Goal: Information Seeking & Learning: Learn about a topic

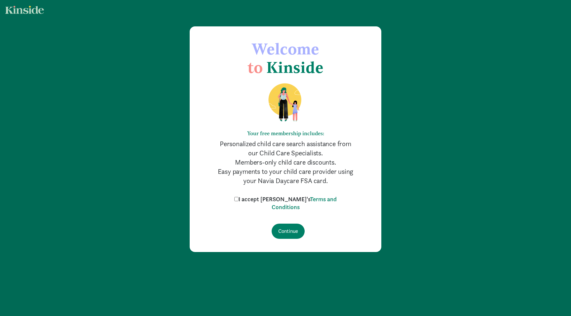
click at [238, 198] on input "I accept Kinside's Terms and Conditions" at bounding box center [236, 199] width 4 height 4
checkbox input "true"
click at [287, 229] on input "Continue" at bounding box center [287, 231] width 33 height 15
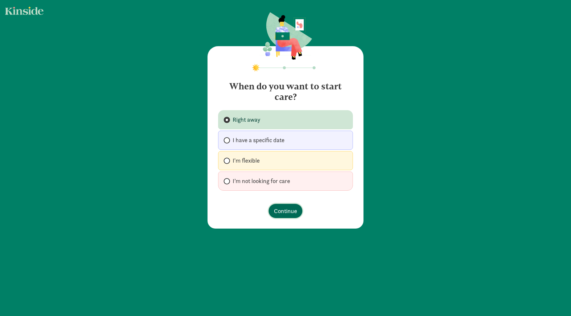
click at [280, 210] on span "Continue" at bounding box center [285, 211] width 23 height 9
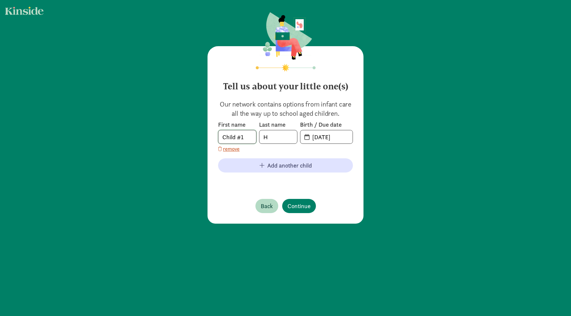
click at [251, 136] on input "Child #1" at bounding box center [237, 136] width 38 height 13
click at [286, 112] on p "Our network contains options from infant care all the way up to school aged chi…" at bounding box center [285, 109] width 135 height 18
click at [325, 138] on input "20-25-0905" at bounding box center [330, 136] width 44 height 13
click at [331, 138] on input "20-25-0905" at bounding box center [330, 136] width 44 height 13
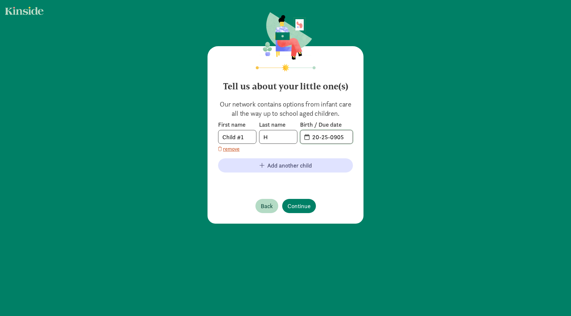
click at [331, 138] on input "20-25-0905" at bounding box center [330, 136] width 44 height 13
click at [249, 140] on input "Child #1" at bounding box center [237, 136] width 38 height 13
click at [0, 316] on com-1password-button at bounding box center [0, 316] width 0 height 0
click at [240, 185] on div "First name Child #1 Last name H Birth / Due date 20-25-0905 remove Add another …" at bounding box center [285, 153] width 135 height 65
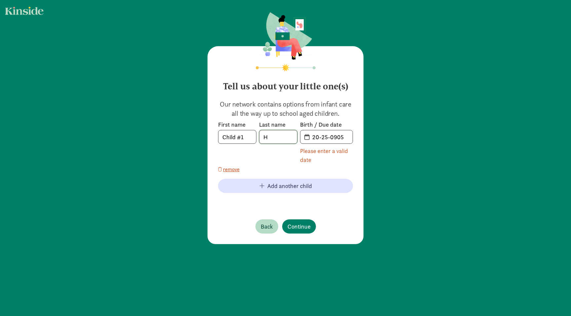
click at [269, 138] on input "H" at bounding box center [278, 136] width 38 height 13
click at [306, 137] on span "20-25-0905" at bounding box center [326, 136] width 52 height 13
click at [314, 137] on input "20-25-0905" at bounding box center [330, 136] width 44 height 13
type input "2"
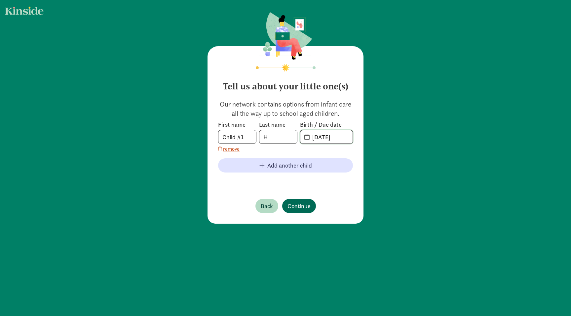
type input "[DATE]"
click at [293, 205] on span "Continue" at bounding box center [298, 206] width 23 height 9
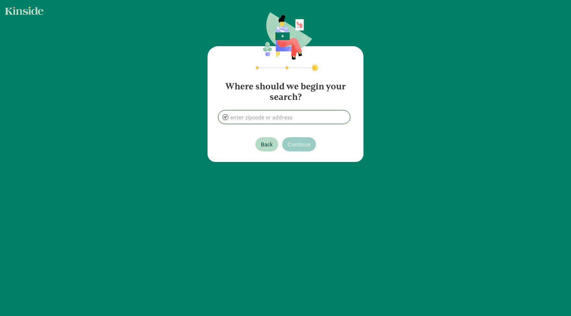
click at [285, 121] on input at bounding box center [283, 117] width 131 height 13
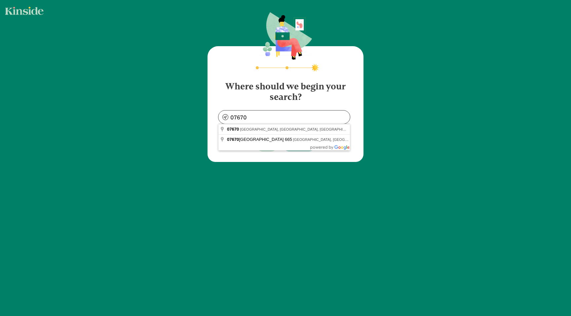
type input "Tenafly, NJ 07670, [GEOGRAPHIC_DATA]"
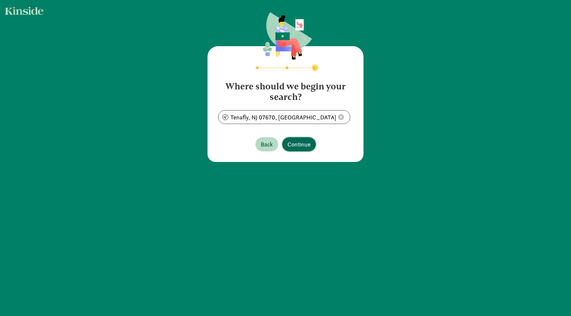
click at [295, 145] on span "Continue" at bounding box center [298, 144] width 23 height 9
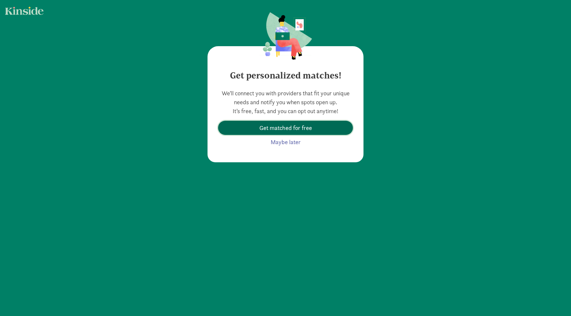
click at [295, 130] on span "Get matched for free" at bounding box center [285, 128] width 53 height 9
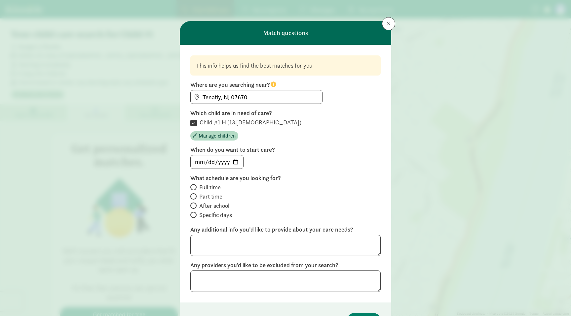
click at [209, 188] on span "Full time" at bounding box center [209, 188] width 21 height 8
click at [195, 188] on input "Full time" at bounding box center [192, 187] width 4 height 4
radio input "true"
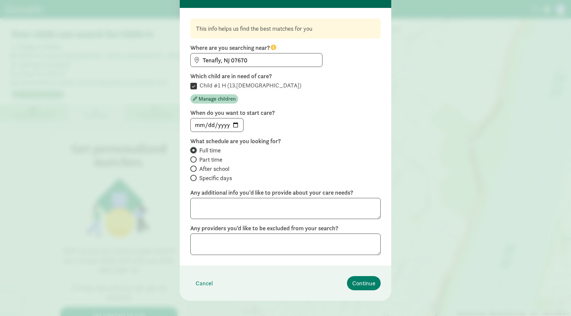
scroll to position [43, 0]
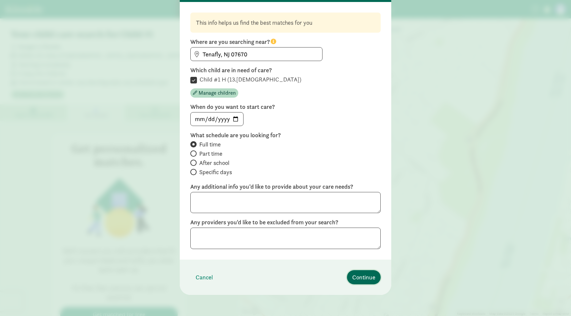
click at [357, 273] on button "Continue" at bounding box center [364, 278] width 34 height 14
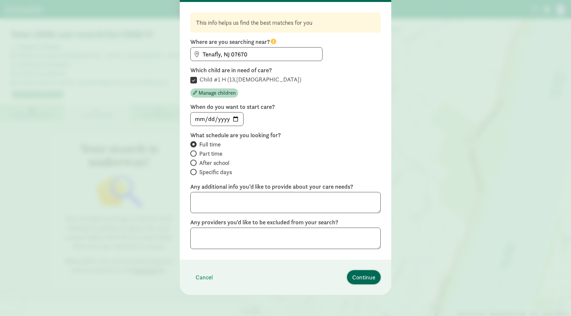
scroll to position [0, 0]
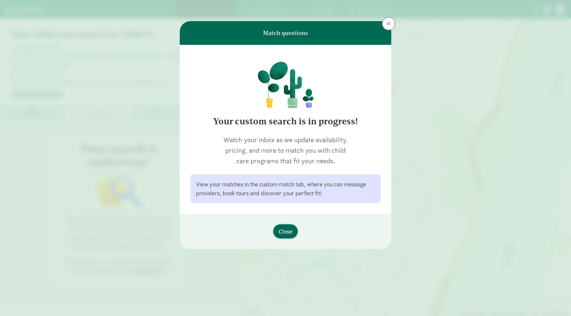
click at [288, 231] on span "Close" at bounding box center [285, 231] width 14 height 9
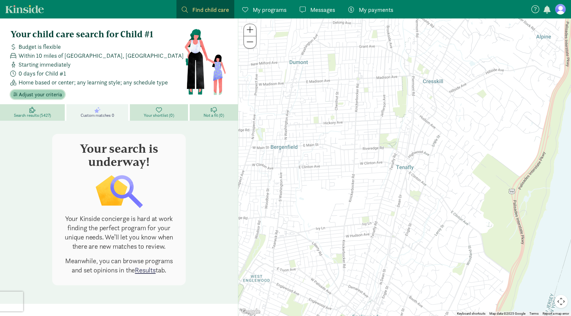
click at [40, 94] on span "Adjust your criteria" at bounding box center [40, 95] width 43 height 8
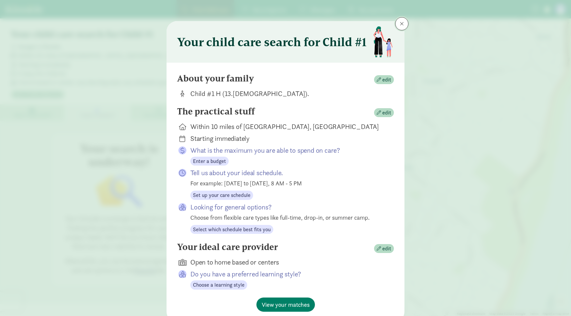
click at [403, 22] on span at bounding box center [402, 23] width 4 height 5
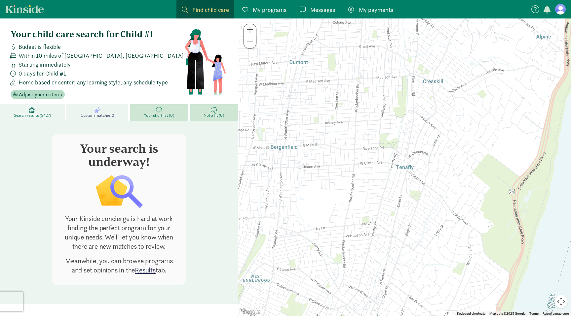
click at [32, 120] on link "Search results (5427)" at bounding box center [33, 112] width 66 height 17
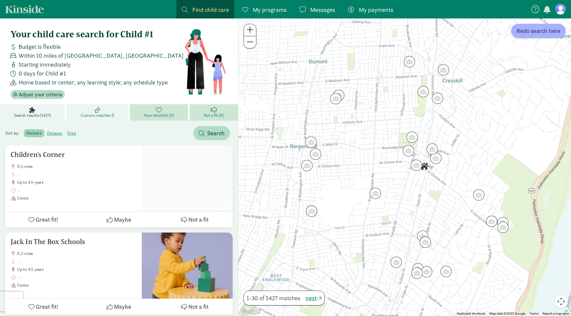
click at [87, 115] on span "Custom matches 0" at bounding box center [98, 115] width 34 height 5
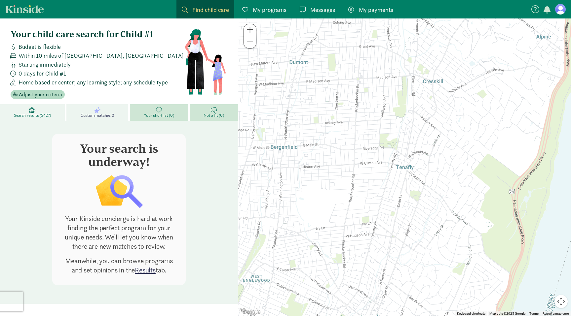
click at [38, 114] on span "Search results (5427)" at bounding box center [32, 115] width 37 height 5
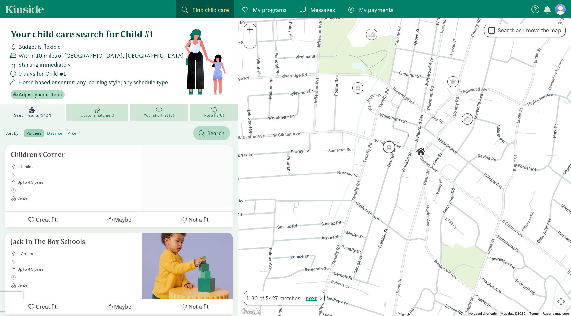
click at [388, 147] on img "Click to see details" at bounding box center [388, 147] width 13 height 13
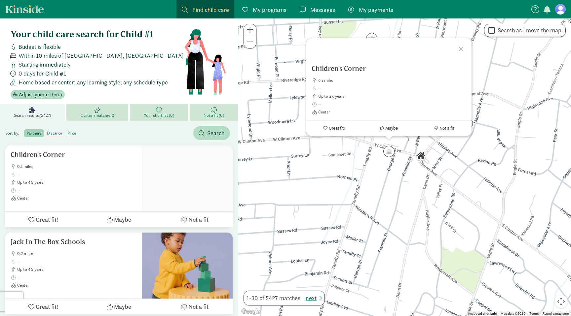
click at [463, 49] on div at bounding box center [461, 47] width 19 height 19
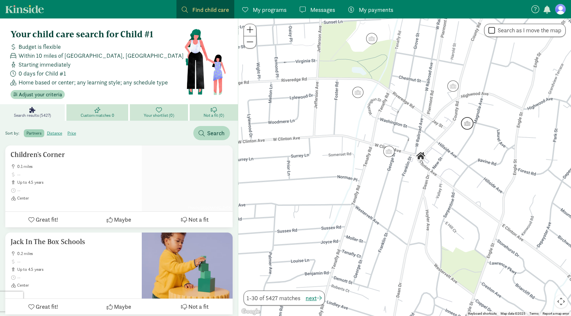
click at [465, 124] on img "Click to see details" at bounding box center [467, 123] width 13 height 13
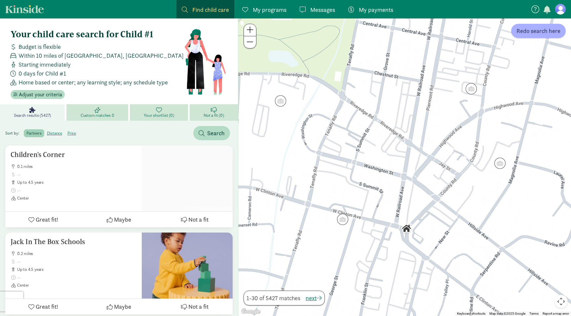
drag, startPoint x: 445, startPoint y: 149, endPoint x: 439, endPoint y: 196, distance: 47.6
click at [439, 196] on div at bounding box center [404, 167] width 333 height 298
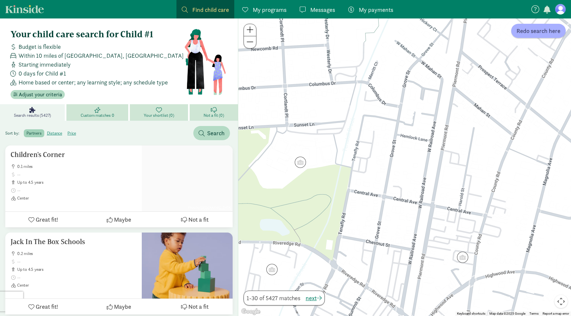
drag, startPoint x: 320, startPoint y: 95, endPoint x: 312, endPoint y: 265, distance: 169.7
click at [312, 265] on div at bounding box center [404, 167] width 333 height 298
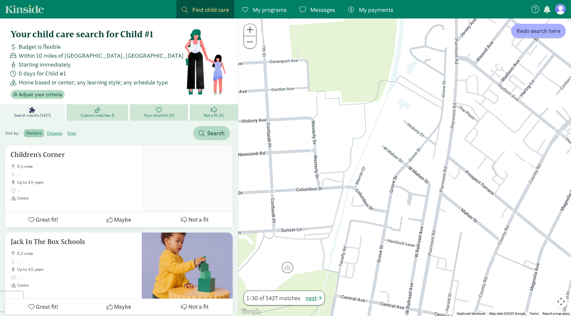
drag, startPoint x: 354, startPoint y: 124, endPoint x: 341, endPoint y: 233, distance: 109.8
click at [341, 233] on div at bounding box center [404, 167] width 333 height 298
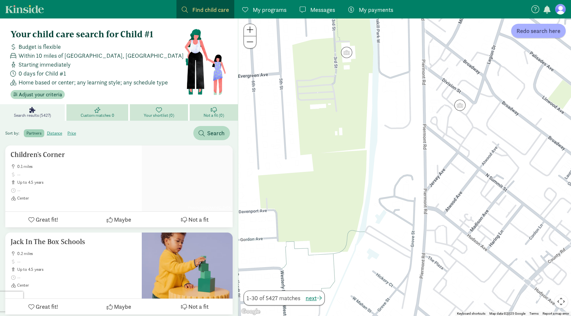
drag, startPoint x: 384, startPoint y: 95, endPoint x: 353, endPoint y: 244, distance: 152.7
click at [353, 244] on div at bounding box center [404, 167] width 333 height 298
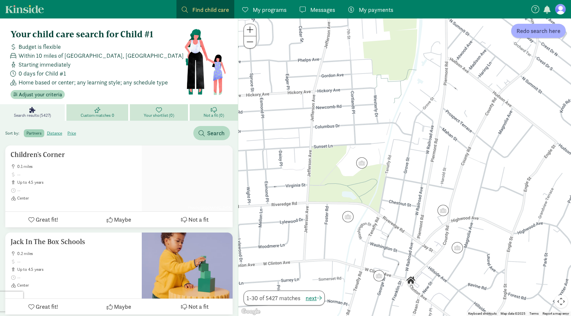
drag, startPoint x: 335, startPoint y: 273, endPoint x: 392, endPoint y: 102, distance: 180.0
click at [392, 102] on div at bounding box center [404, 167] width 333 height 298
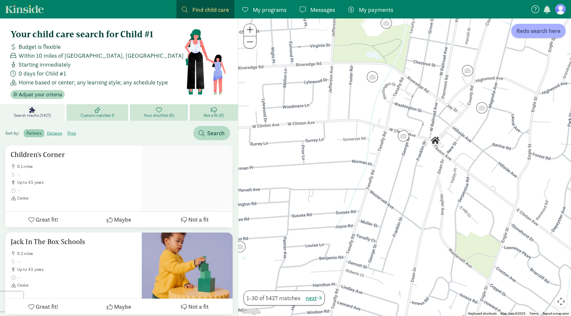
drag, startPoint x: 379, startPoint y: 189, endPoint x: 404, endPoint y: 48, distance: 143.2
click at [404, 48] on div at bounding box center [404, 167] width 333 height 298
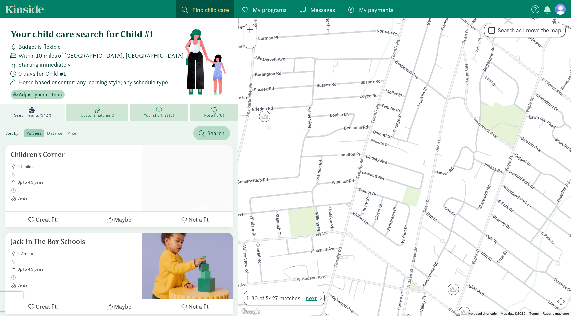
drag, startPoint x: 380, startPoint y: 172, endPoint x: 405, endPoint y: 39, distance: 135.7
click at [405, 39] on div at bounding box center [404, 167] width 333 height 298
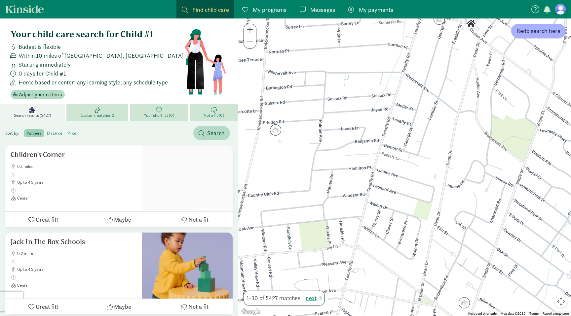
drag, startPoint x: 362, startPoint y: 129, endPoint x: 374, endPoint y: 144, distance: 18.8
click at [374, 144] on div at bounding box center [404, 167] width 333 height 298
click at [531, 28] on span "Redo search here" at bounding box center [538, 30] width 44 height 9
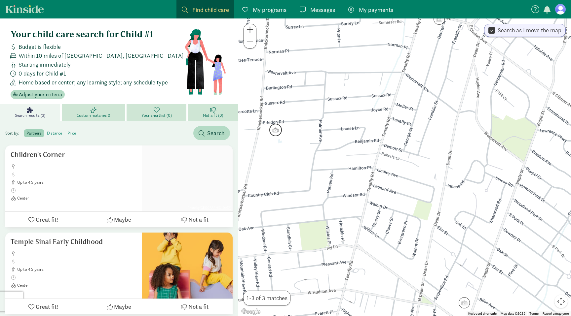
click at [277, 130] on img "Click to see details" at bounding box center [275, 130] width 13 height 13
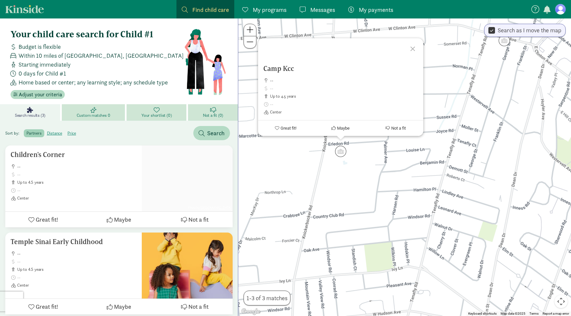
click at [413, 45] on div at bounding box center [413, 47] width 19 height 19
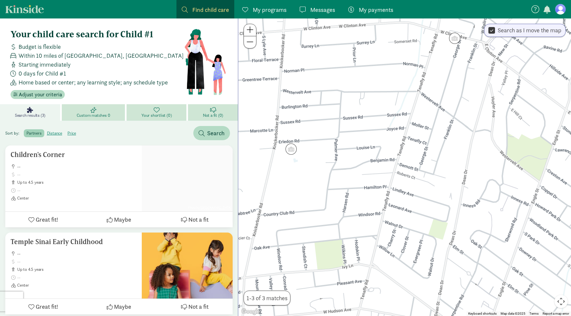
drag, startPoint x: 431, startPoint y: 170, endPoint x: 380, endPoint y: 167, distance: 51.3
click at [380, 167] on div at bounding box center [404, 167] width 333 height 298
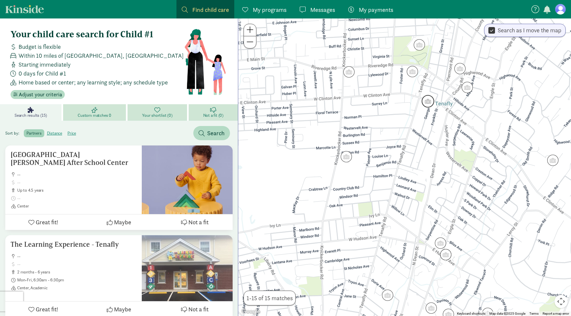
click at [430, 104] on img "Click to see details" at bounding box center [427, 101] width 13 height 13
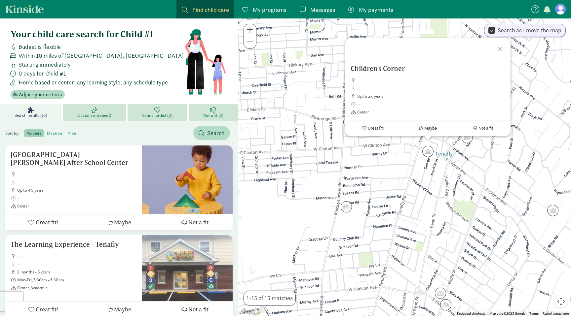
click at [499, 48] on div at bounding box center [500, 47] width 19 height 19
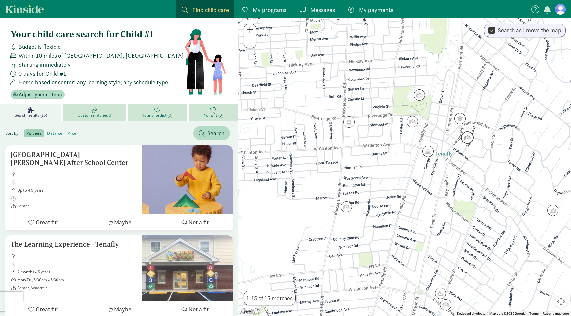
click at [466, 137] on img "Click to see details" at bounding box center [467, 137] width 13 height 13
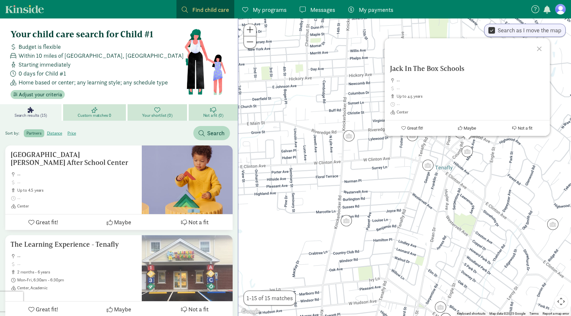
click at [539, 47] on div at bounding box center [539, 47] width 19 height 19
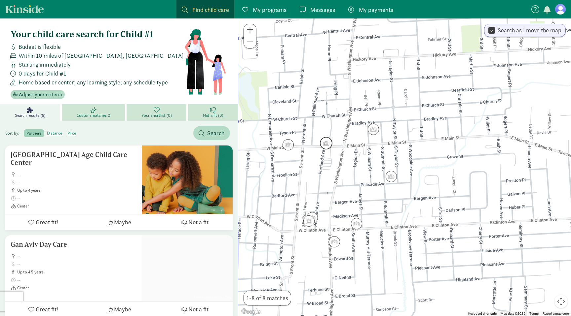
click at [327, 147] on img "Click to see details" at bounding box center [326, 143] width 13 height 13
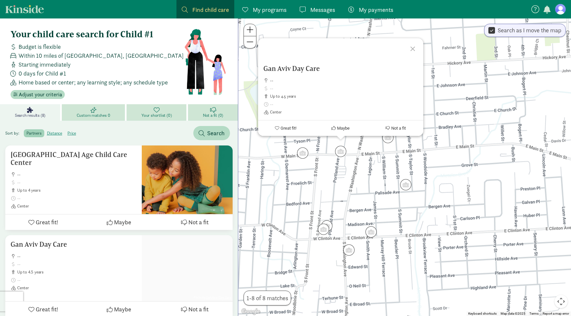
click at [412, 49] on div at bounding box center [413, 47] width 19 height 19
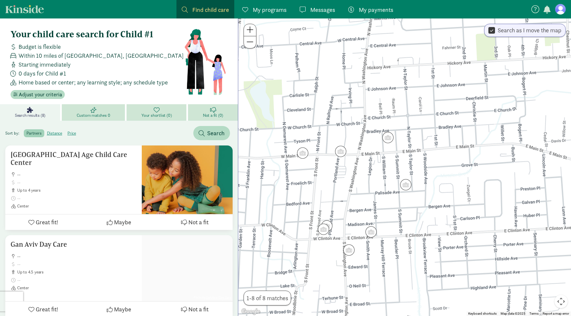
click at [561, 4] on section at bounding box center [547, 9] width 35 height 11
click at [561, 7] on figure at bounding box center [560, 9] width 11 height 11
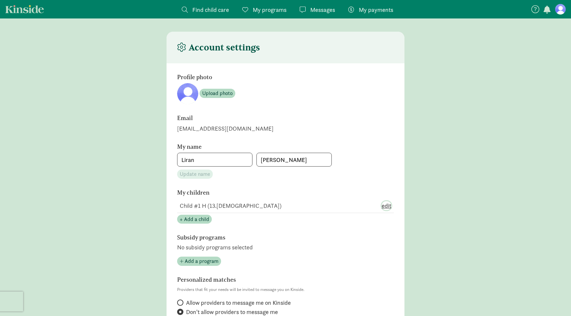
click at [388, 205] on span "edit" at bounding box center [386, 205] width 10 height 9
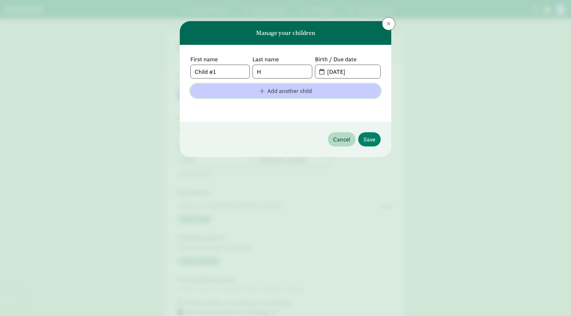
click at [329, 97] on button "Add another child" at bounding box center [285, 91] width 190 height 14
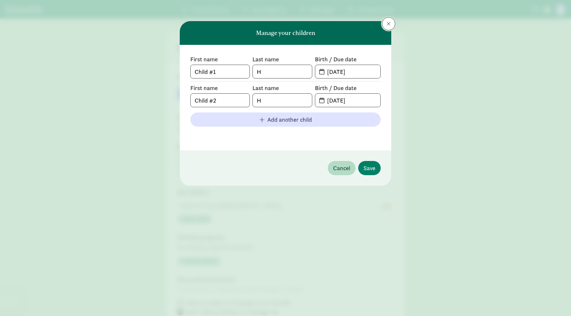
click at [388, 26] on span at bounding box center [388, 23] width 4 height 5
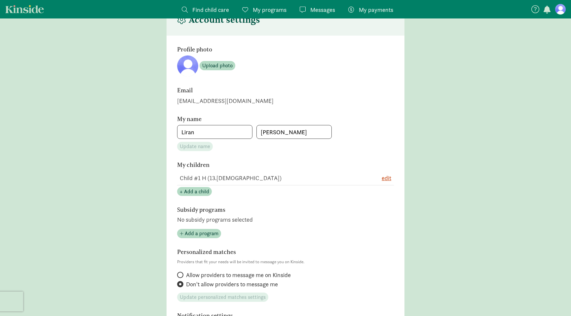
scroll to position [28, 0]
click at [214, 179] on td "Child #1 H (13.[DEMOGRAPHIC_DATA])" at bounding box center [269, 177] width 184 height 15
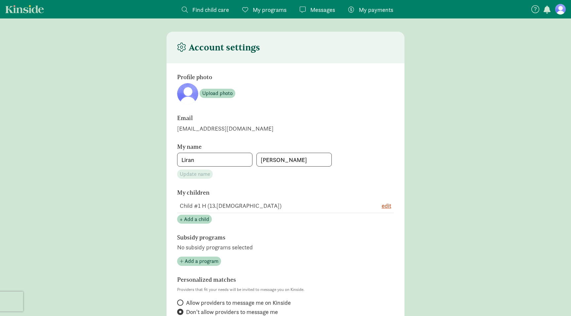
click at [218, 7] on span "Find child care" at bounding box center [210, 9] width 37 height 9
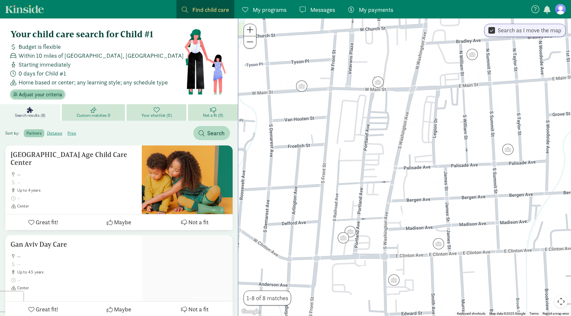
click at [45, 94] on span "Adjust your criteria" at bounding box center [40, 95] width 43 height 8
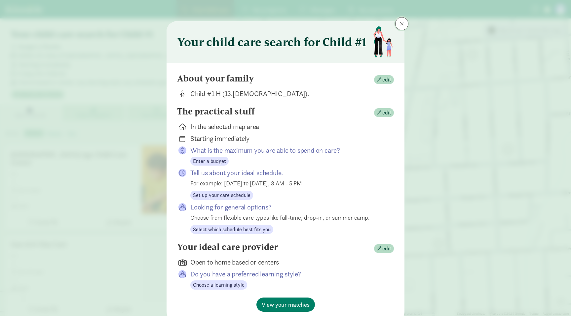
click at [403, 23] on span at bounding box center [402, 23] width 4 height 5
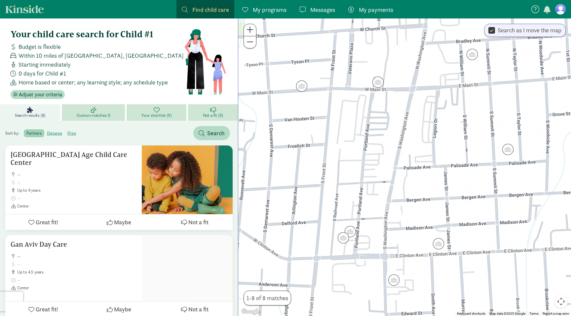
click at [558, 10] on figure at bounding box center [560, 9] width 11 height 11
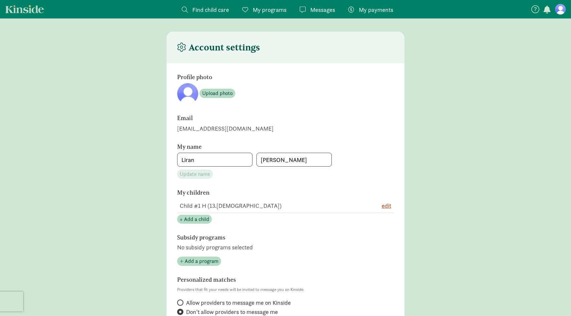
click at [279, 7] on span "My programs" at bounding box center [270, 9] width 34 height 9
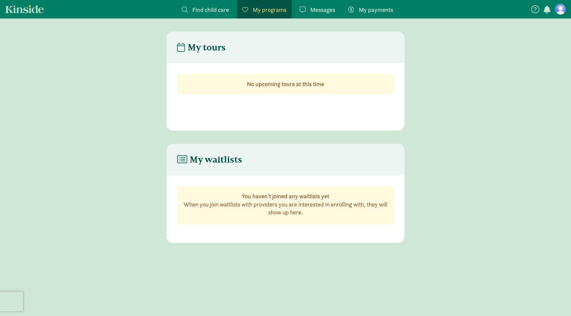
click at [214, 8] on span "Find child care" at bounding box center [210, 9] width 37 height 9
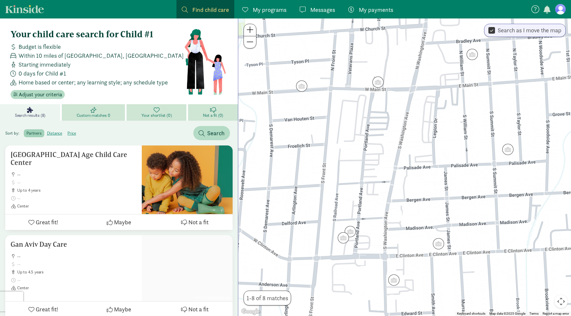
click at [558, 11] on figure at bounding box center [560, 9] width 11 height 11
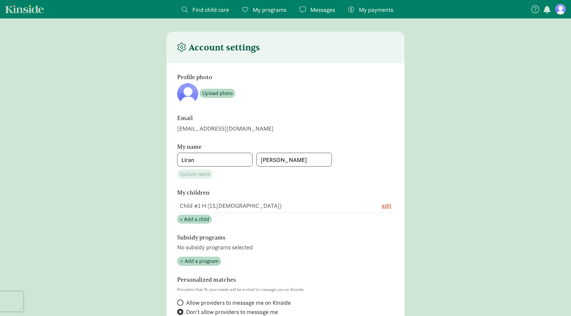
click at [269, 10] on span "My programs" at bounding box center [270, 9] width 34 height 9
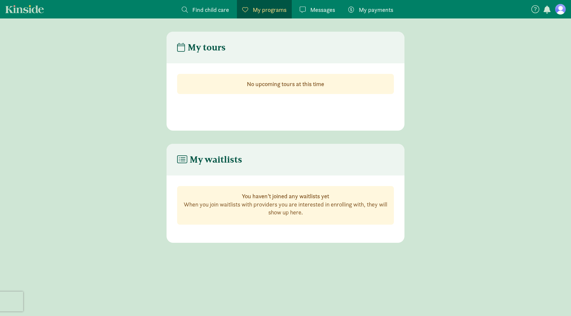
click at [308, 6] on div "Messages Messages" at bounding box center [317, 9] width 35 height 9
